Goal: Task Accomplishment & Management: Manage account settings

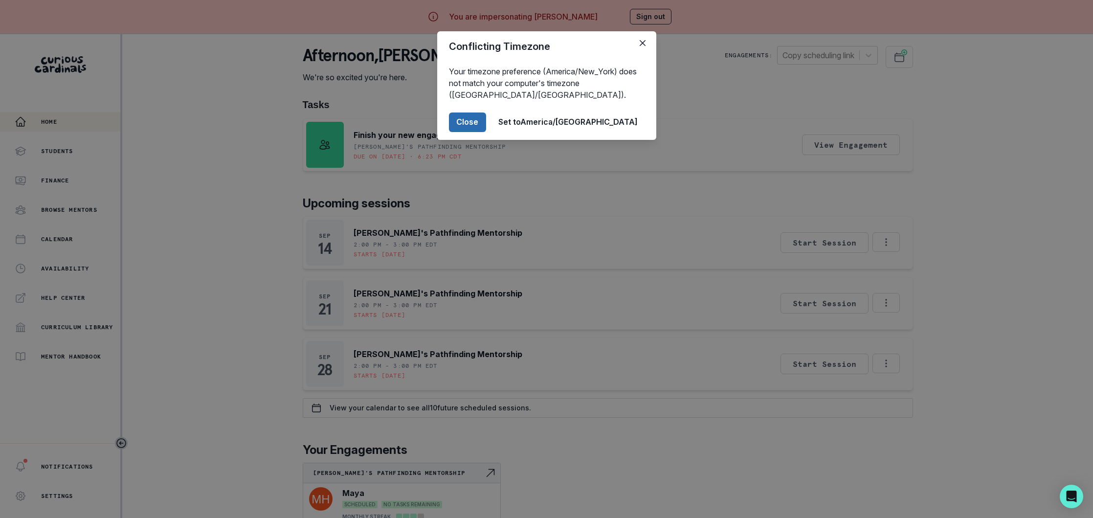
click at [486, 119] on button "Close" at bounding box center [467, 122] width 37 height 20
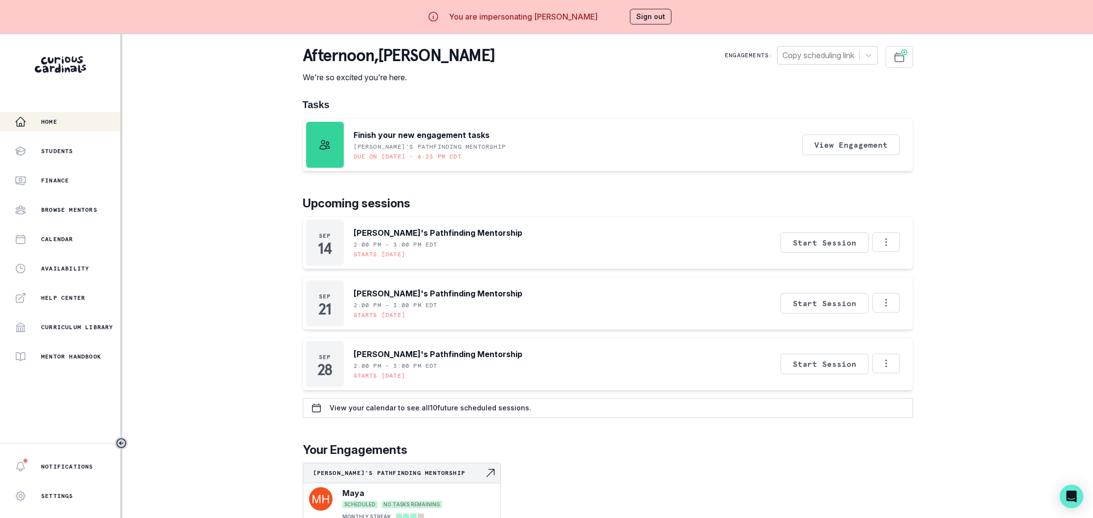
scroll to position [26, 0]
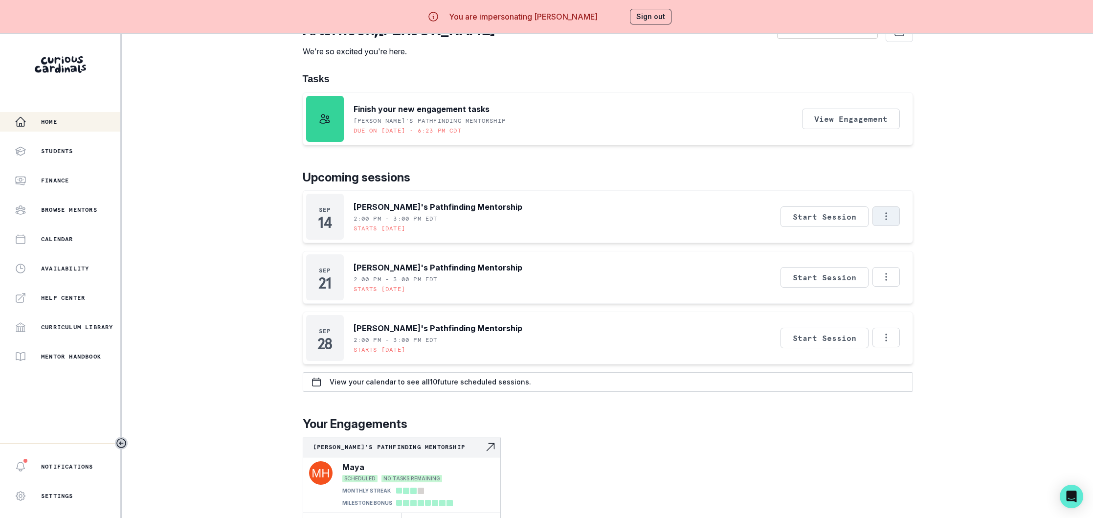
click at [885, 222] on button "Options" at bounding box center [885, 216] width 27 height 20
click at [583, 78] on h1 "Tasks" at bounding box center [608, 79] width 610 height 12
click at [637, 18] on button "Sign out" at bounding box center [651, 17] width 42 height 16
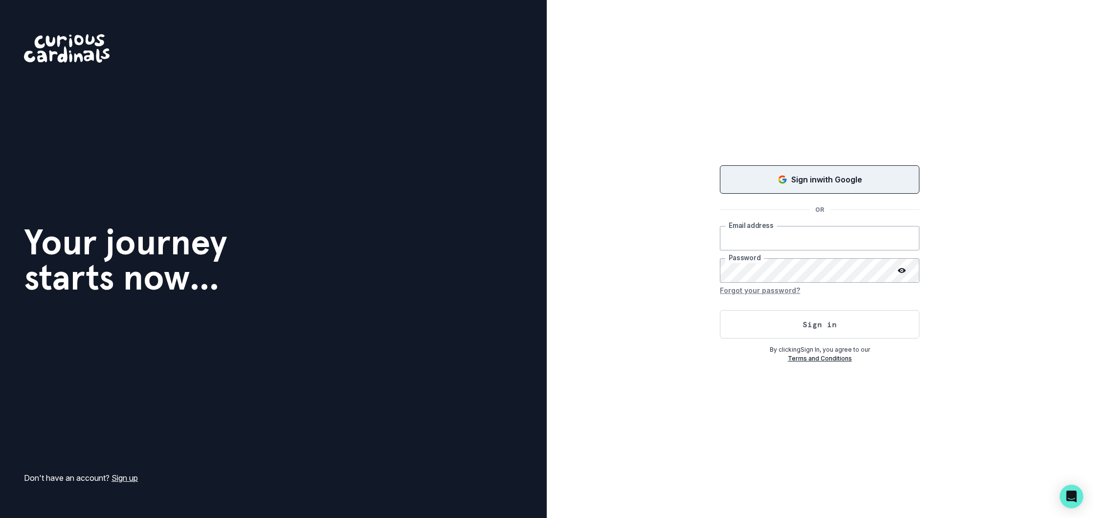
type input "[EMAIL_ADDRESS][DOMAIN_NAME]"
click at [797, 174] on p "Sign in with Google" at bounding box center [826, 180] width 71 height 12
